Goal: Task Accomplishment & Management: Use online tool/utility

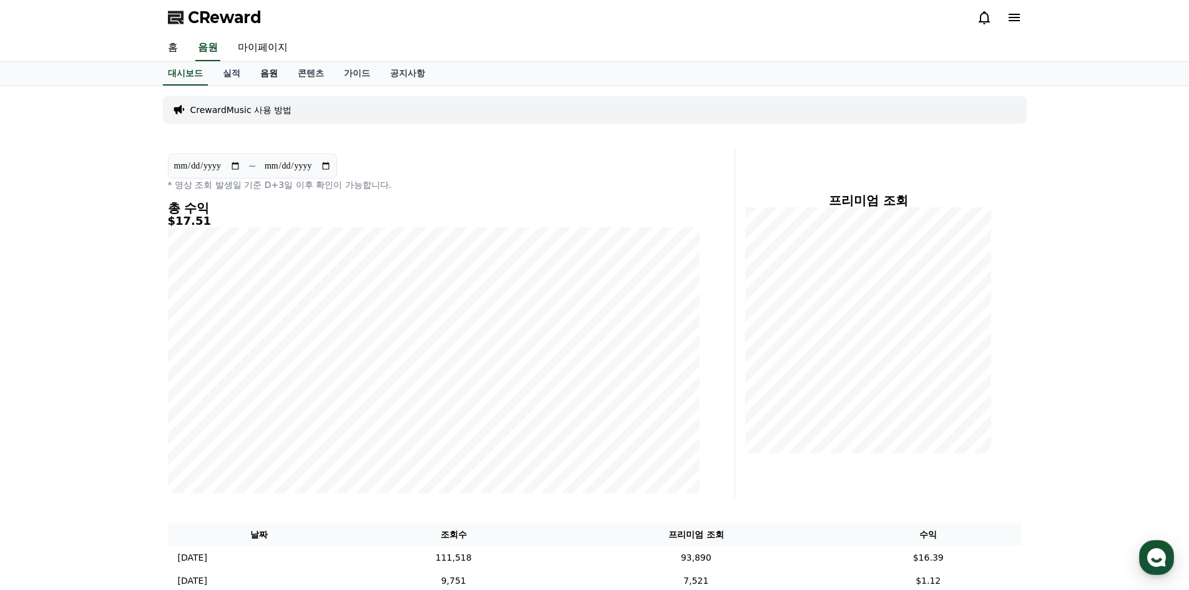
click at [267, 75] on link "음원" at bounding box center [268, 74] width 37 height 24
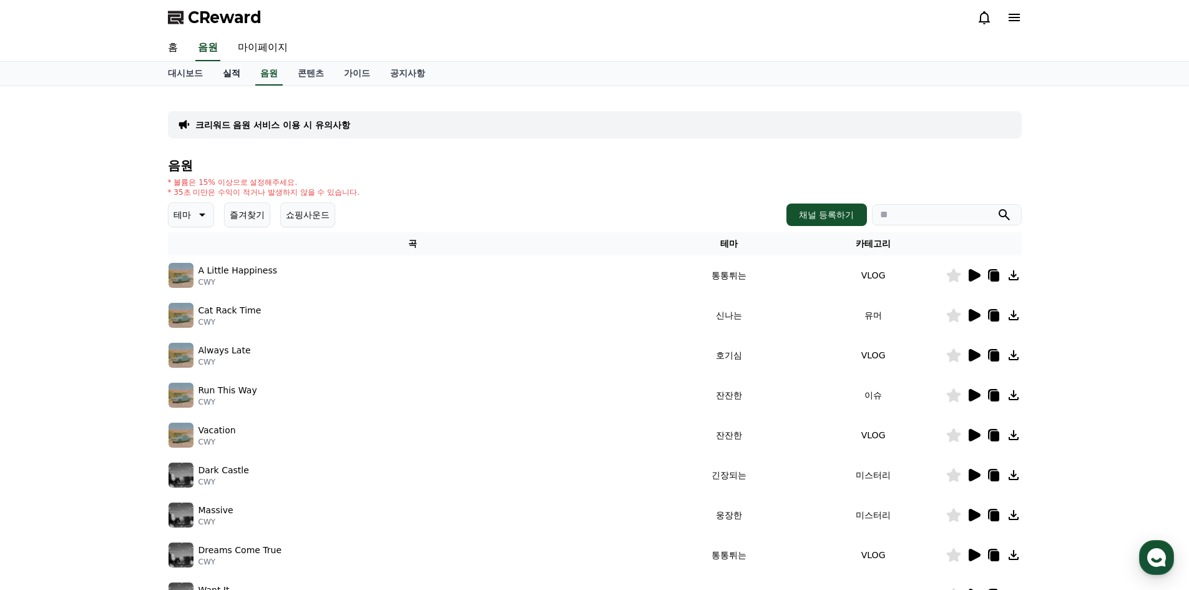
click at [233, 72] on link "실적" at bounding box center [231, 74] width 37 height 24
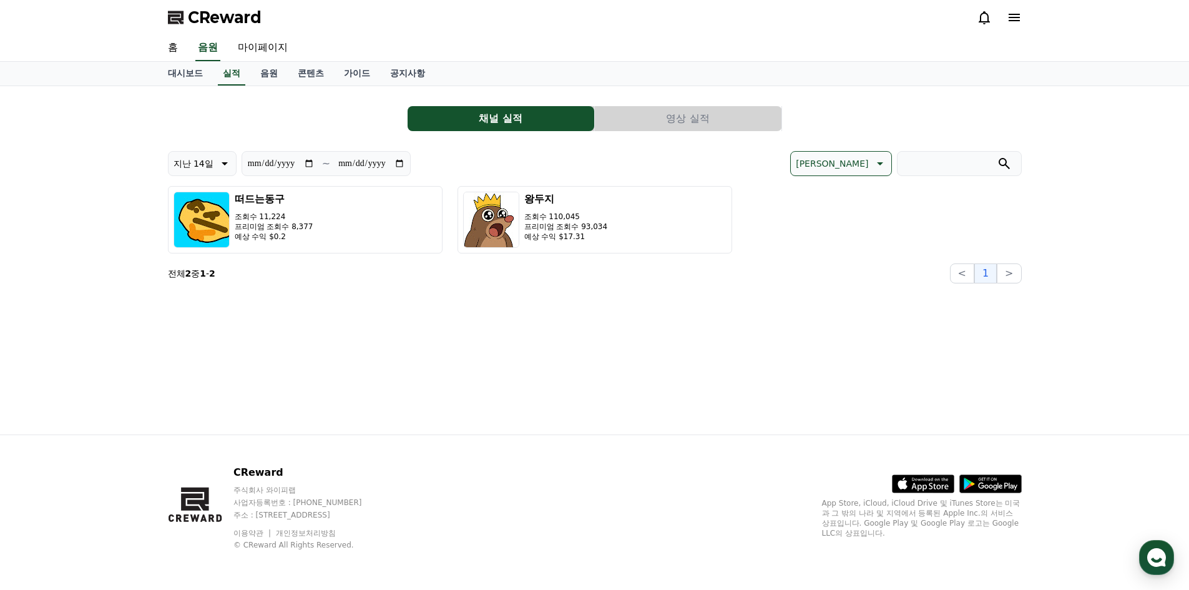
click at [685, 129] on button "영상 실적" at bounding box center [688, 118] width 187 height 25
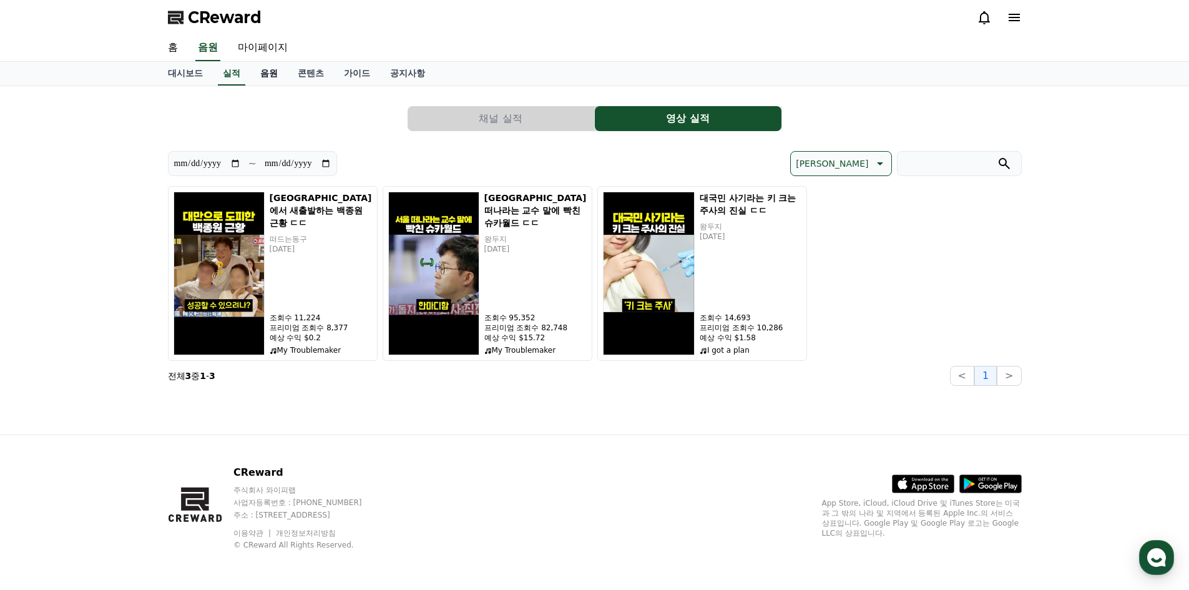
click at [266, 78] on link "음원" at bounding box center [268, 74] width 37 height 24
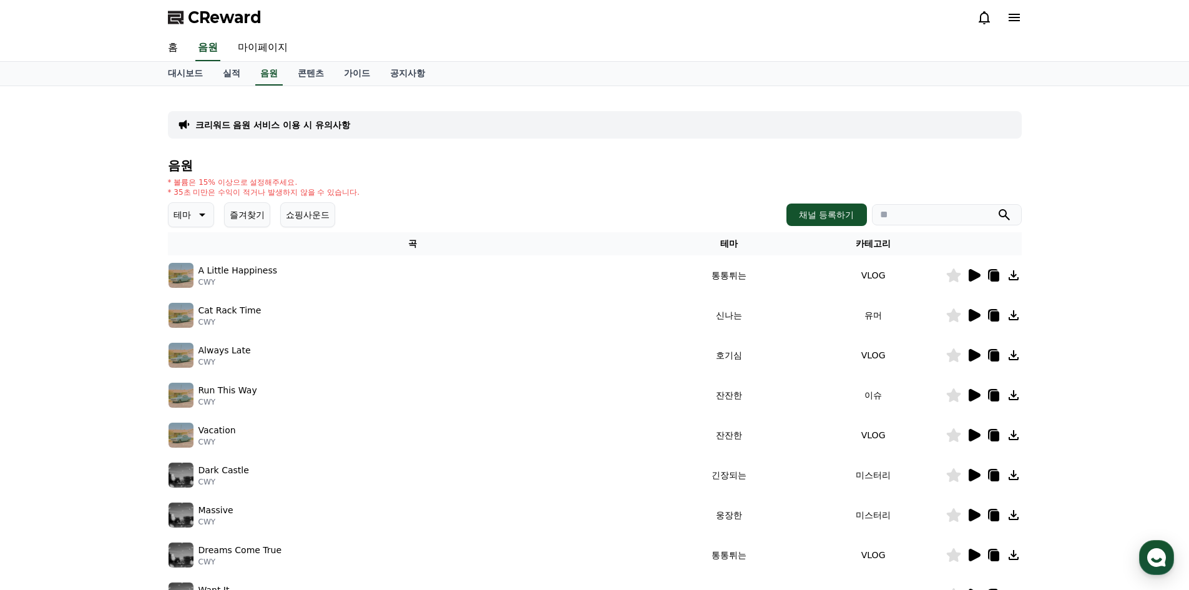
click at [988, 21] on icon at bounding box center [984, 17] width 11 height 13
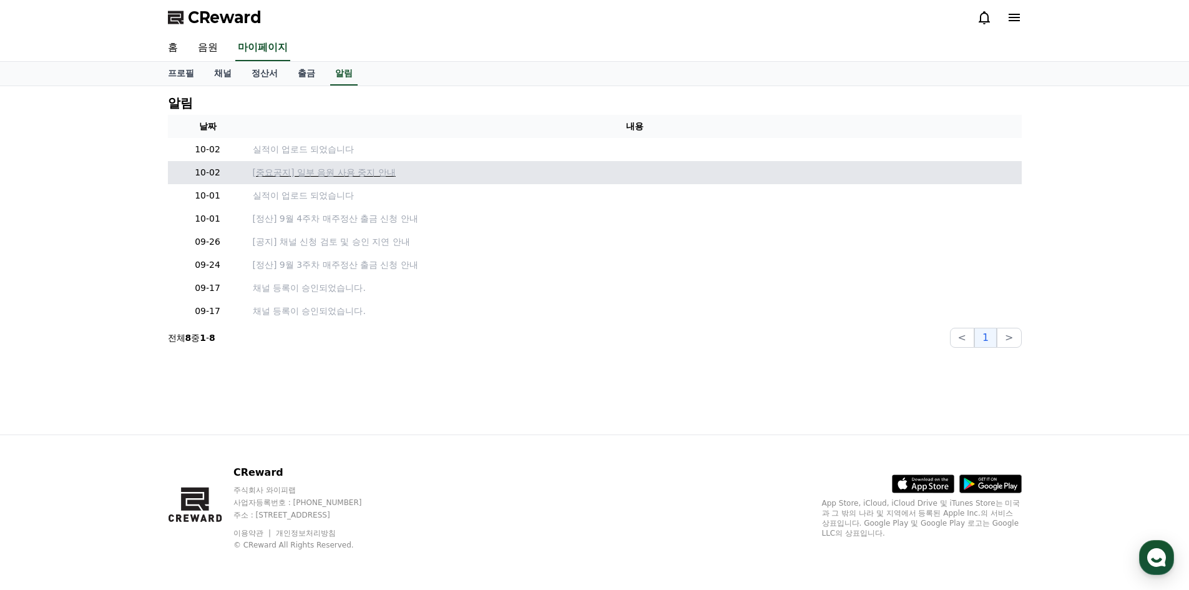
click at [320, 176] on p "[중요공지] 일부 음원 사용 중지 안내" at bounding box center [635, 172] width 764 height 13
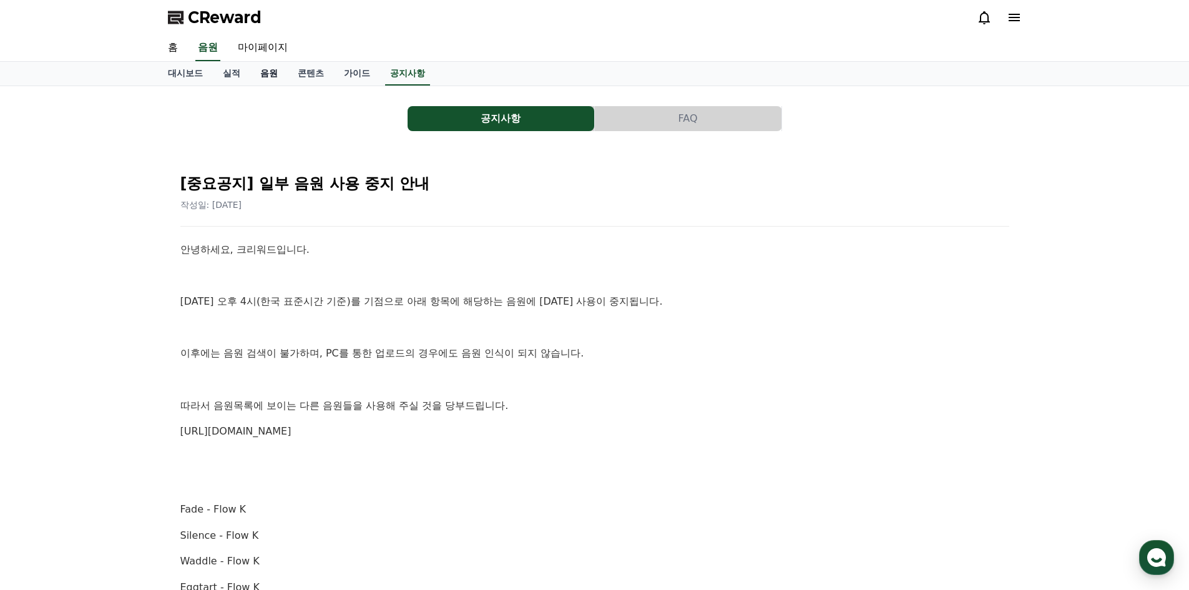
click at [273, 77] on link "음원" at bounding box center [268, 74] width 37 height 24
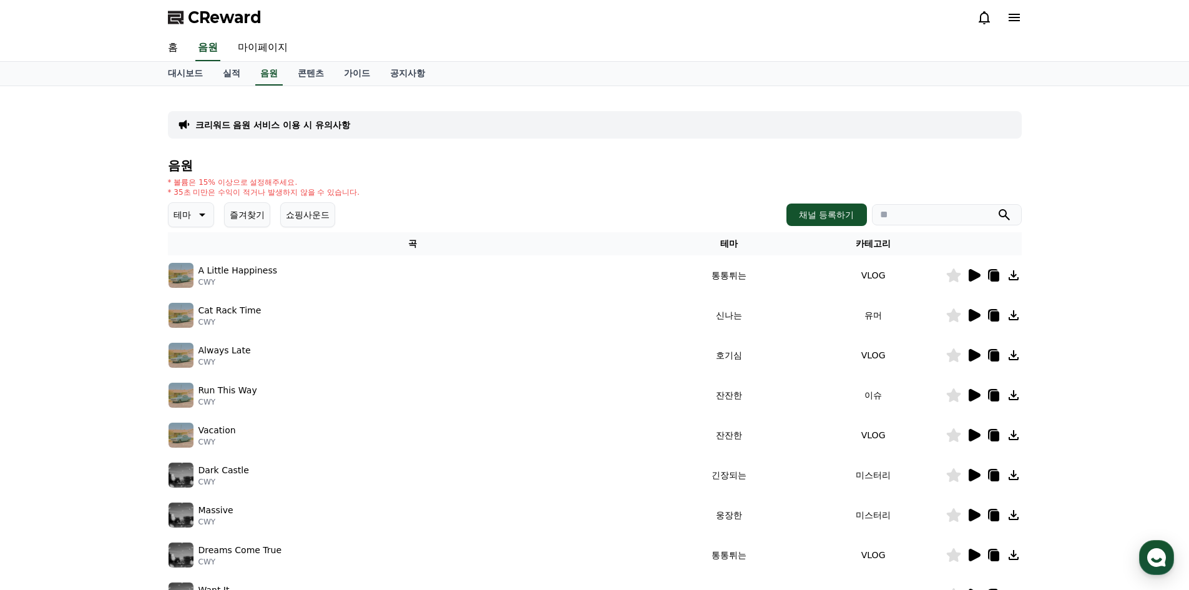
click at [194, 220] on icon at bounding box center [201, 214] width 15 height 15
click at [194, 344] on button "코믹한" at bounding box center [188, 350] width 36 height 27
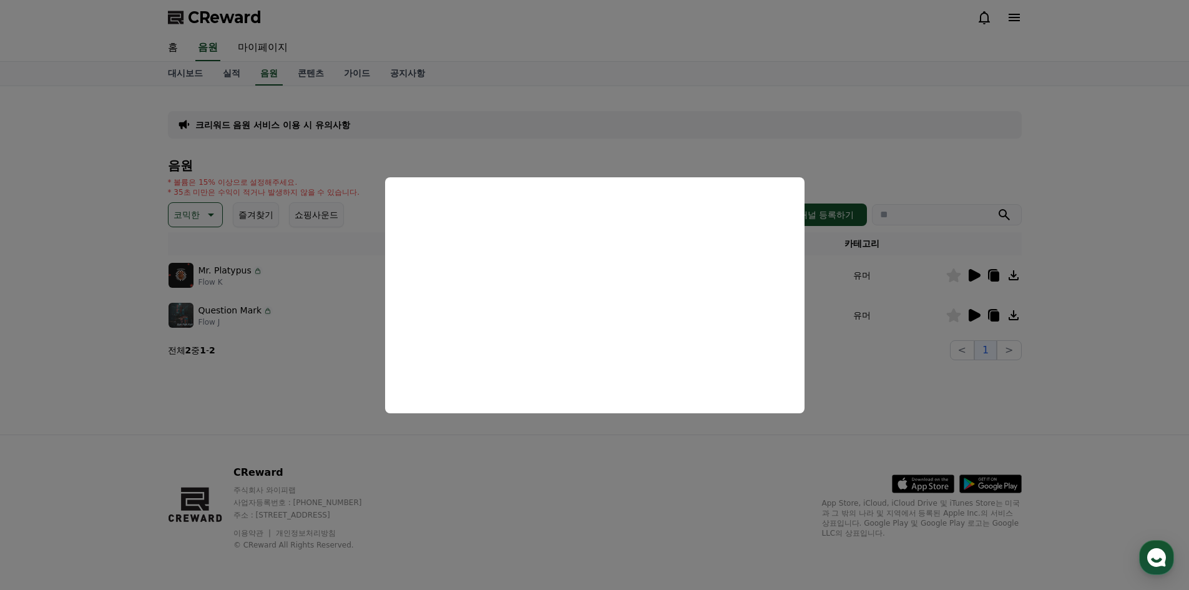
click at [818, 458] on button "close modal" at bounding box center [594, 295] width 1189 height 590
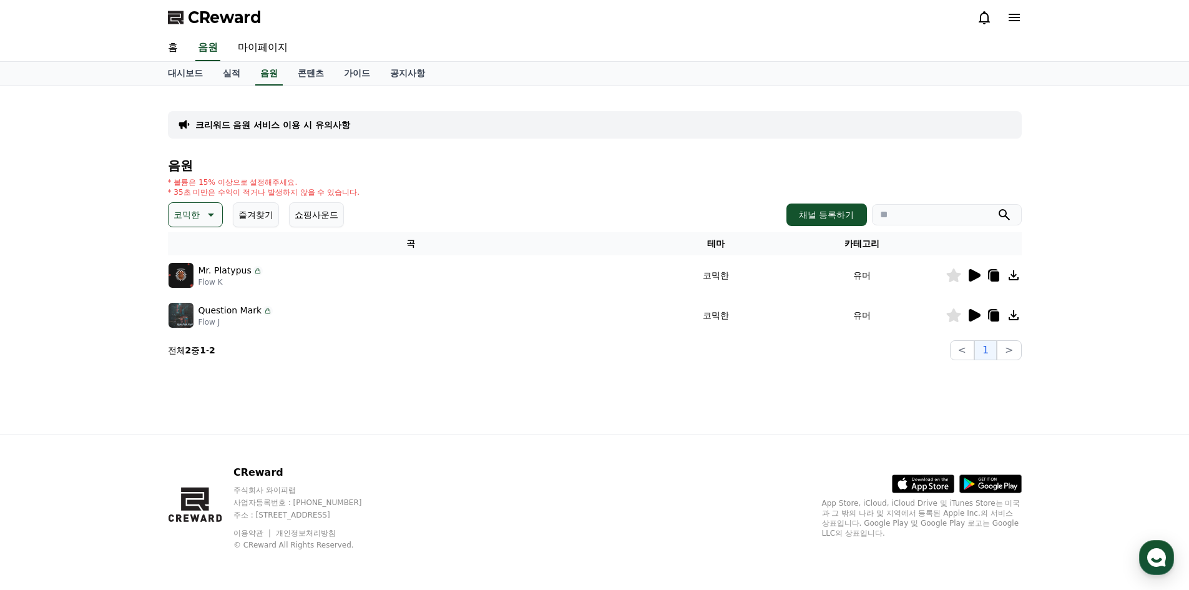
click at [992, 278] on icon at bounding box center [994, 277] width 9 height 10
click at [976, 315] on icon at bounding box center [975, 315] width 12 height 12
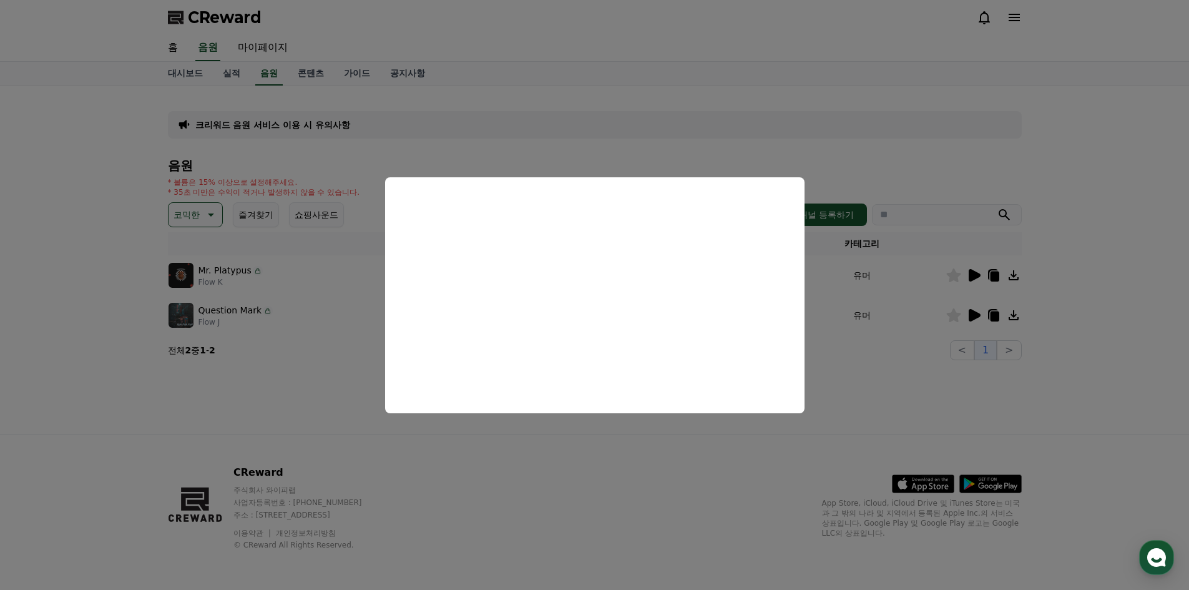
click at [327, 373] on button "close modal" at bounding box center [594, 295] width 1189 height 590
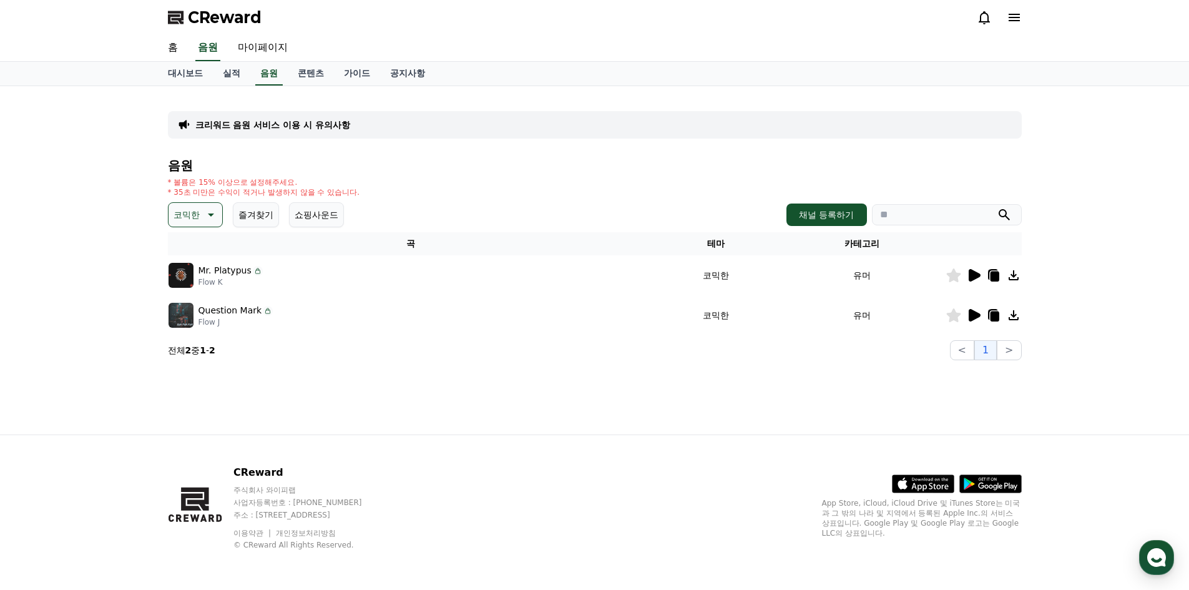
click at [200, 222] on button "코믹한" at bounding box center [195, 214] width 55 height 25
click at [201, 317] on button "호기심" at bounding box center [188, 312] width 36 height 27
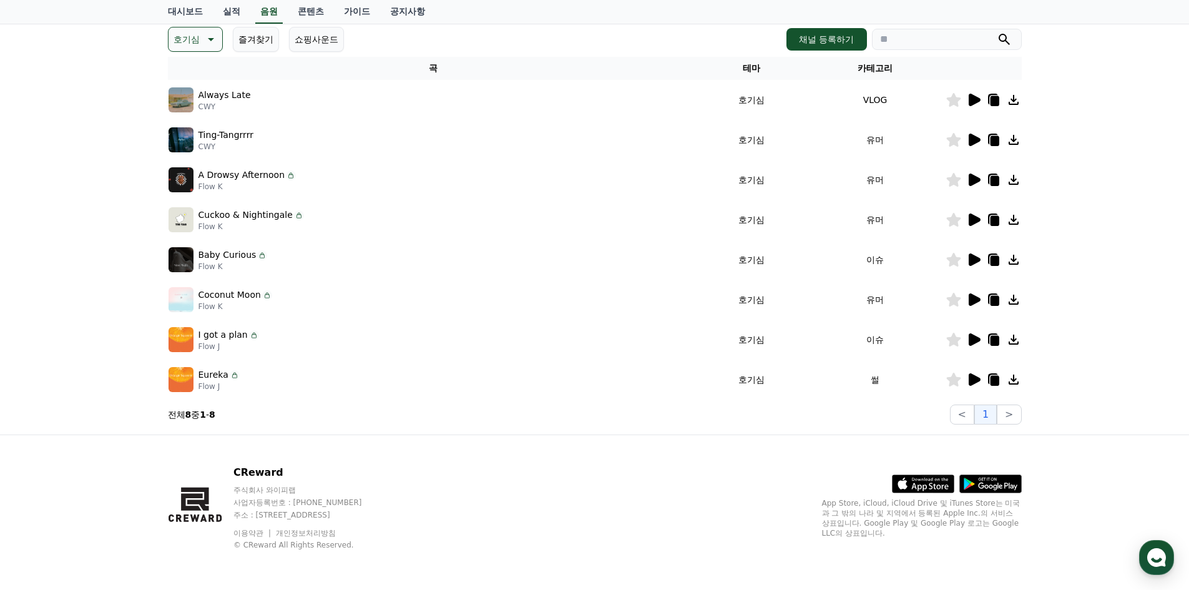
click at [972, 383] on icon at bounding box center [975, 379] width 12 height 12
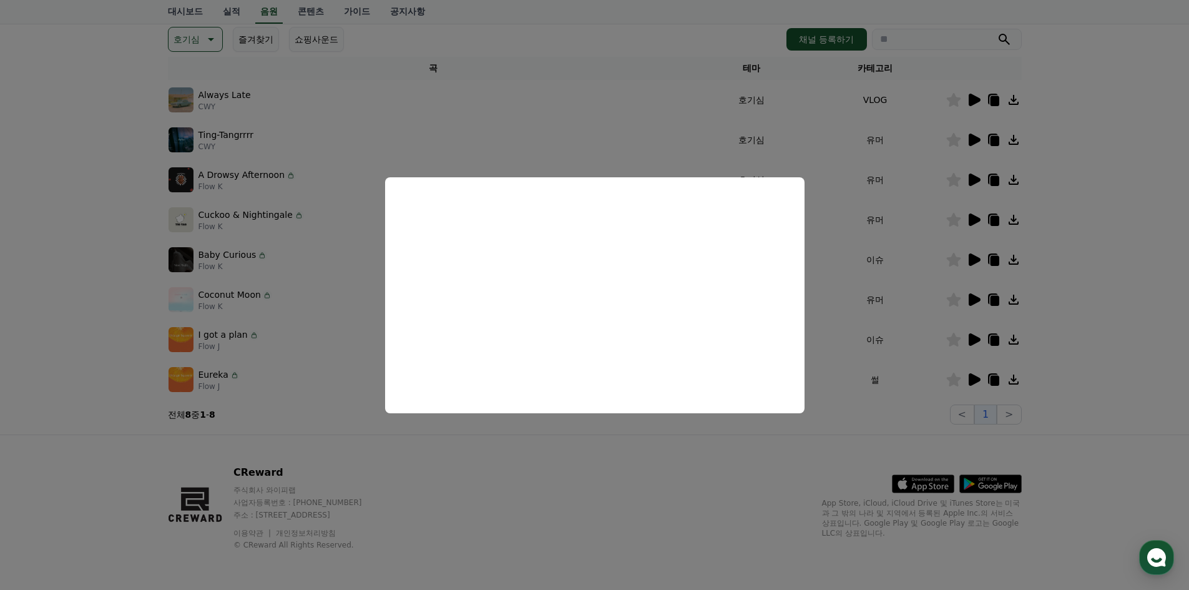
click at [676, 442] on button "close modal" at bounding box center [594, 295] width 1189 height 590
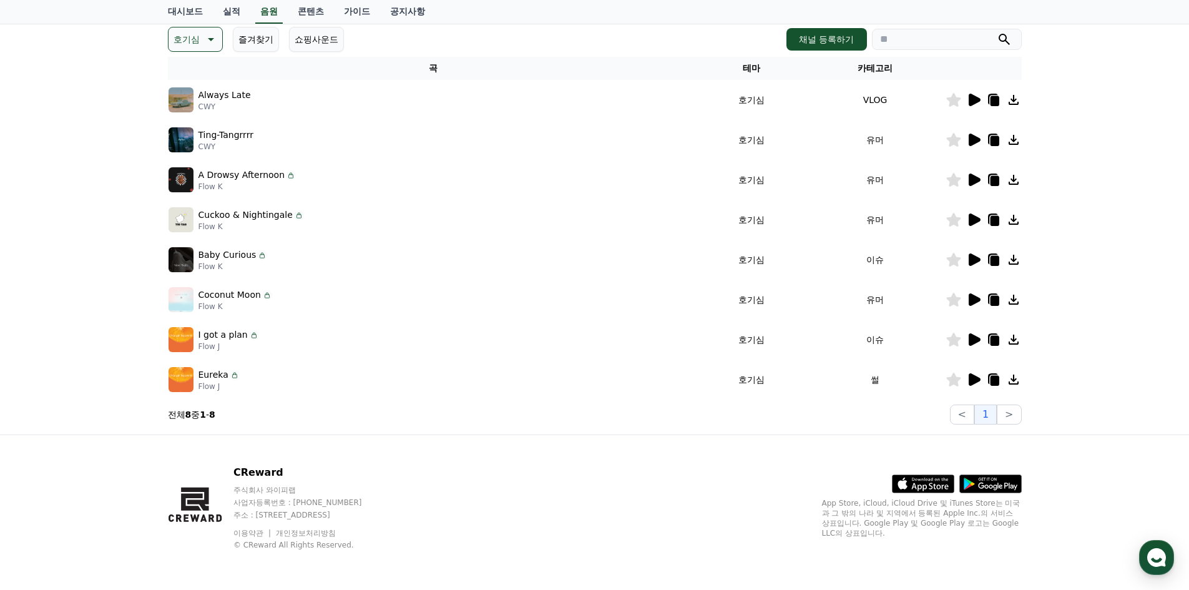
click at [974, 302] on icon at bounding box center [975, 299] width 12 height 12
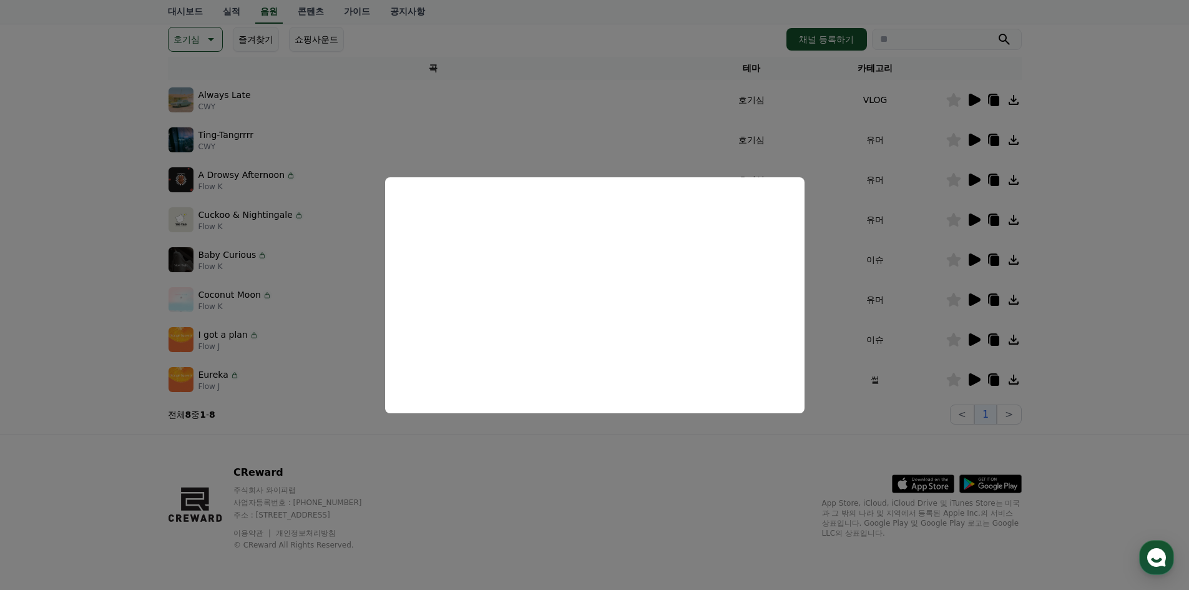
click at [304, 420] on button "close modal" at bounding box center [594, 295] width 1189 height 590
